Goal: Task Accomplishment & Management: Complete application form

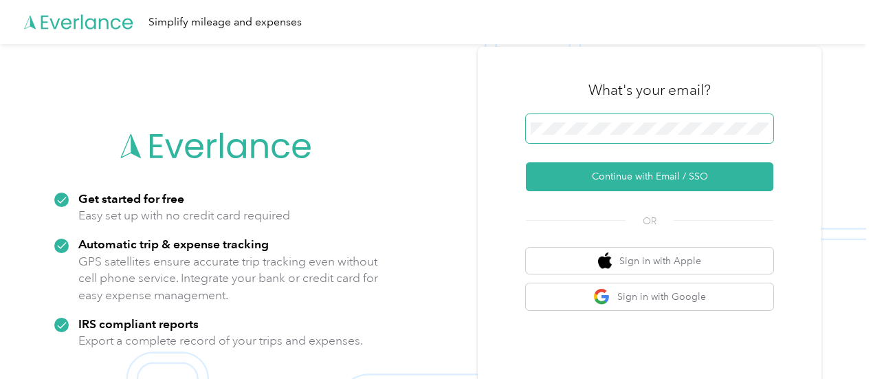
click at [613, 136] on span at bounding box center [650, 128] width 248 height 29
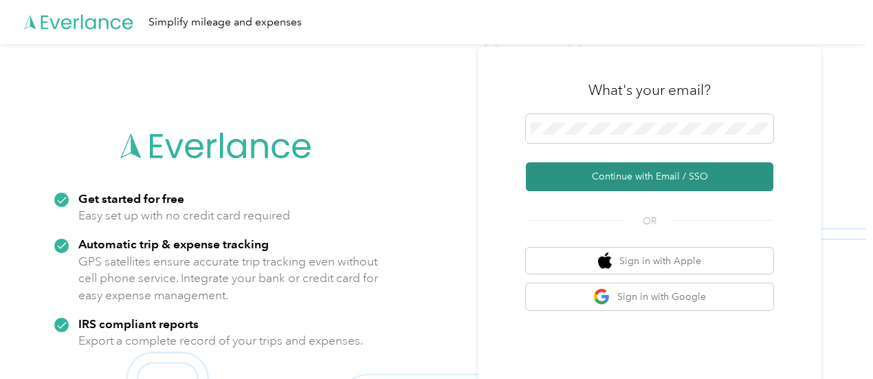
click at [600, 180] on button "Continue with Email / SSO" at bounding box center [650, 176] width 248 height 29
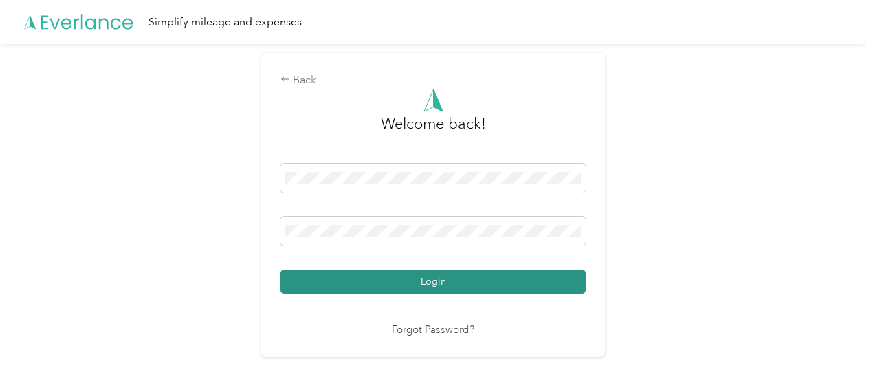
click at [454, 290] on button "Login" at bounding box center [433, 282] width 305 height 24
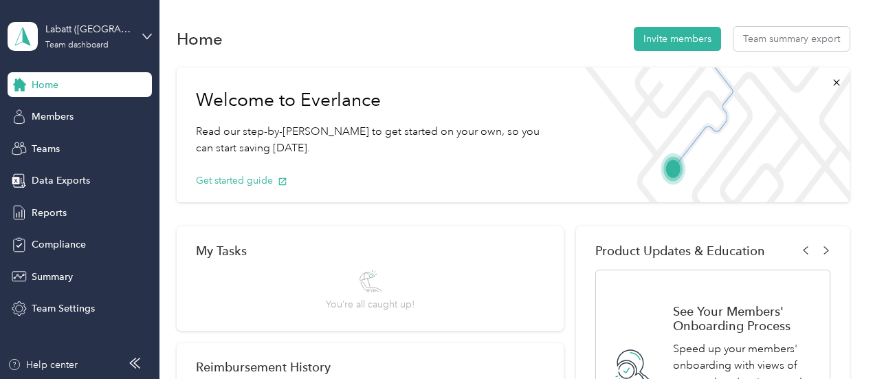
click at [140, 32] on div "Labatt ([GEOGRAPHIC_DATA]) Team dashboard" at bounding box center [80, 36] width 144 height 48
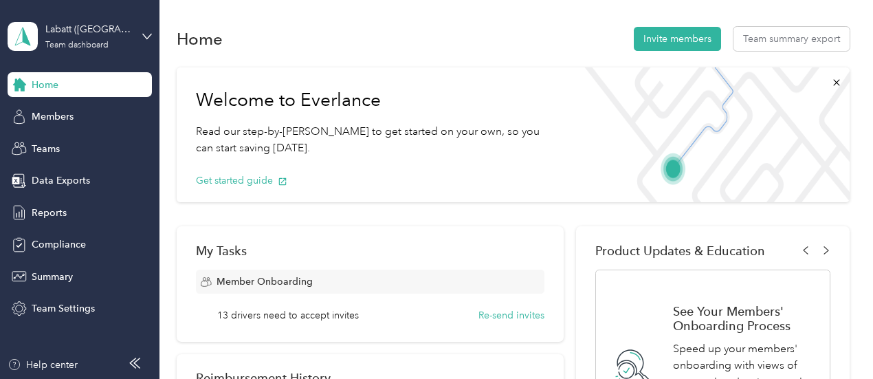
click at [87, 148] on div "Personal dashboard" at bounding box center [63, 144] width 87 height 14
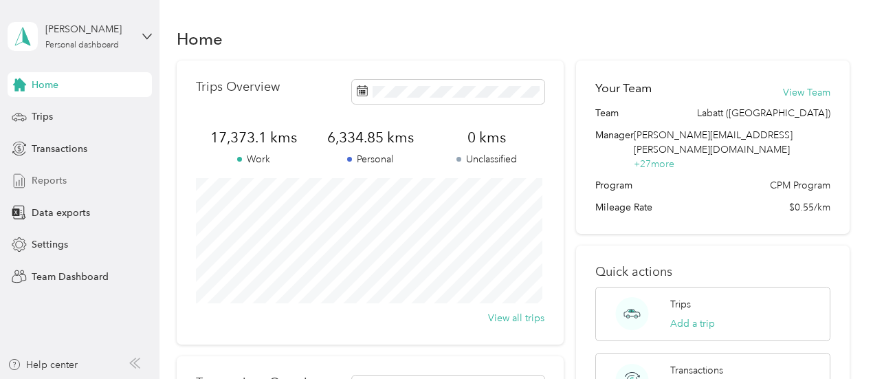
click at [52, 184] on span "Reports" at bounding box center [49, 180] width 35 height 14
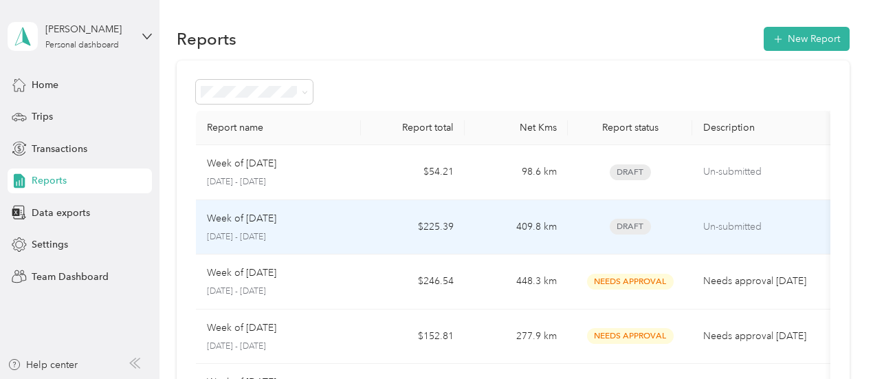
click at [345, 228] on div "Week of [DATE] [DATE] - [DATE]" at bounding box center [279, 227] width 144 height 32
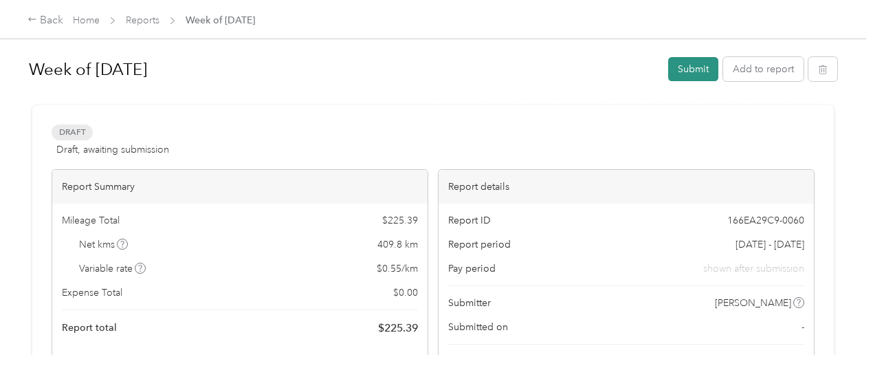
click at [689, 70] on button "Submit" at bounding box center [694, 69] width 50 height 24
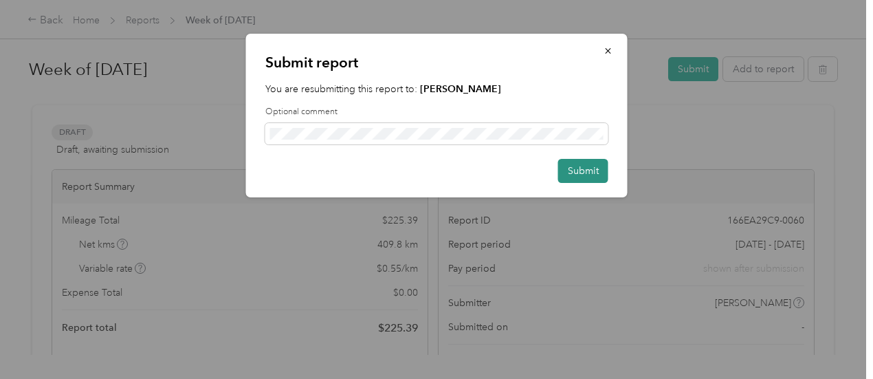
click at [590, 159] on button "Submit" at bounding box center [583, 171] width 50 height 24
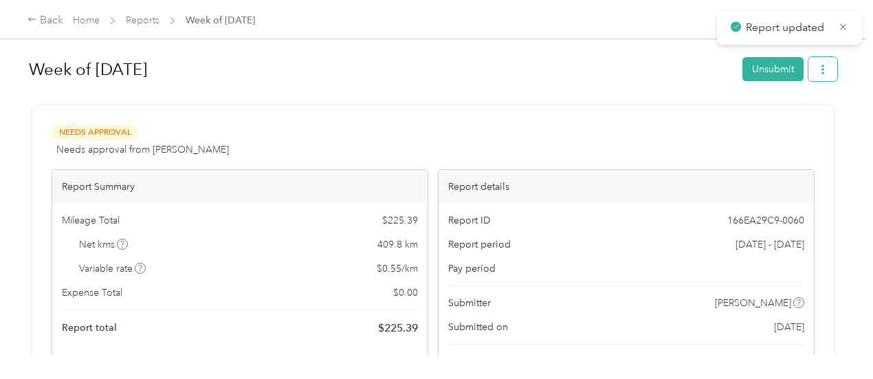
click at [822, 71] on icon "button" at bounding box center [823, 70] width 3 height 10
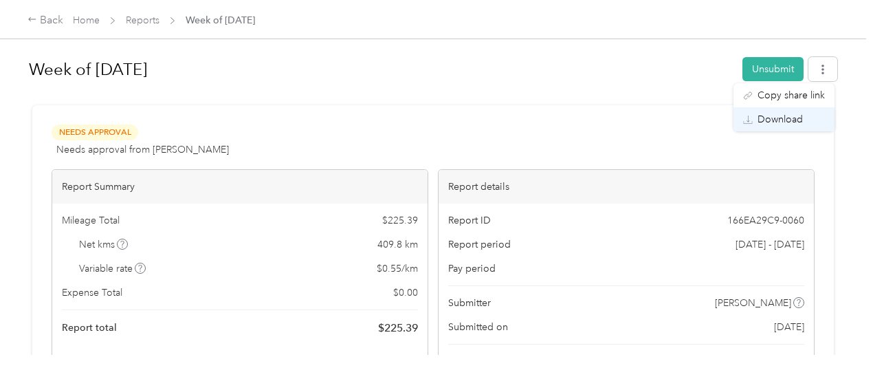
click at [762, 124] on span "Download" at bounding box center [780, 119] width 45 height 14
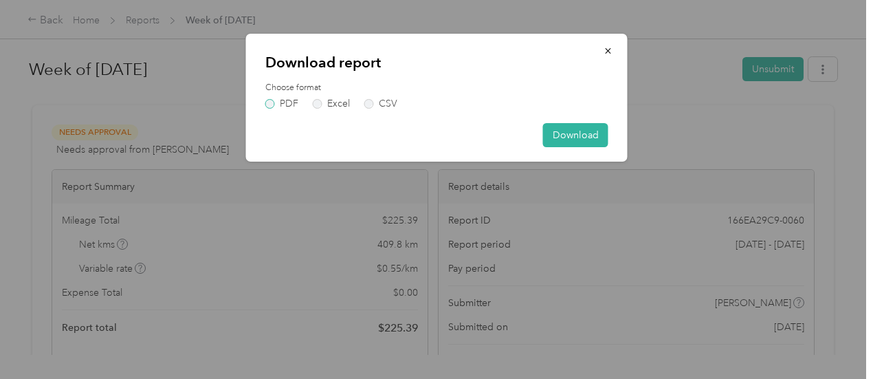
click at [279, 105] on label "PDF" at bounding box center [281, 104] width 33 height 10
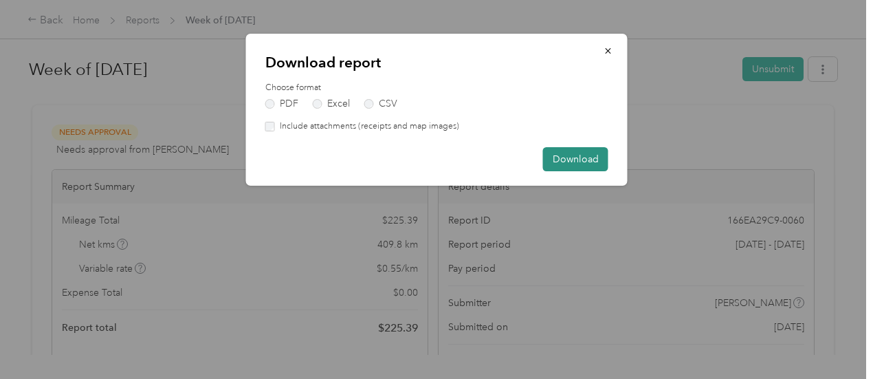
click at [563, 166] on button "Download" at bounding box center [575, 159] width 65 height 24
